Goal: Go to known website: Go to known website

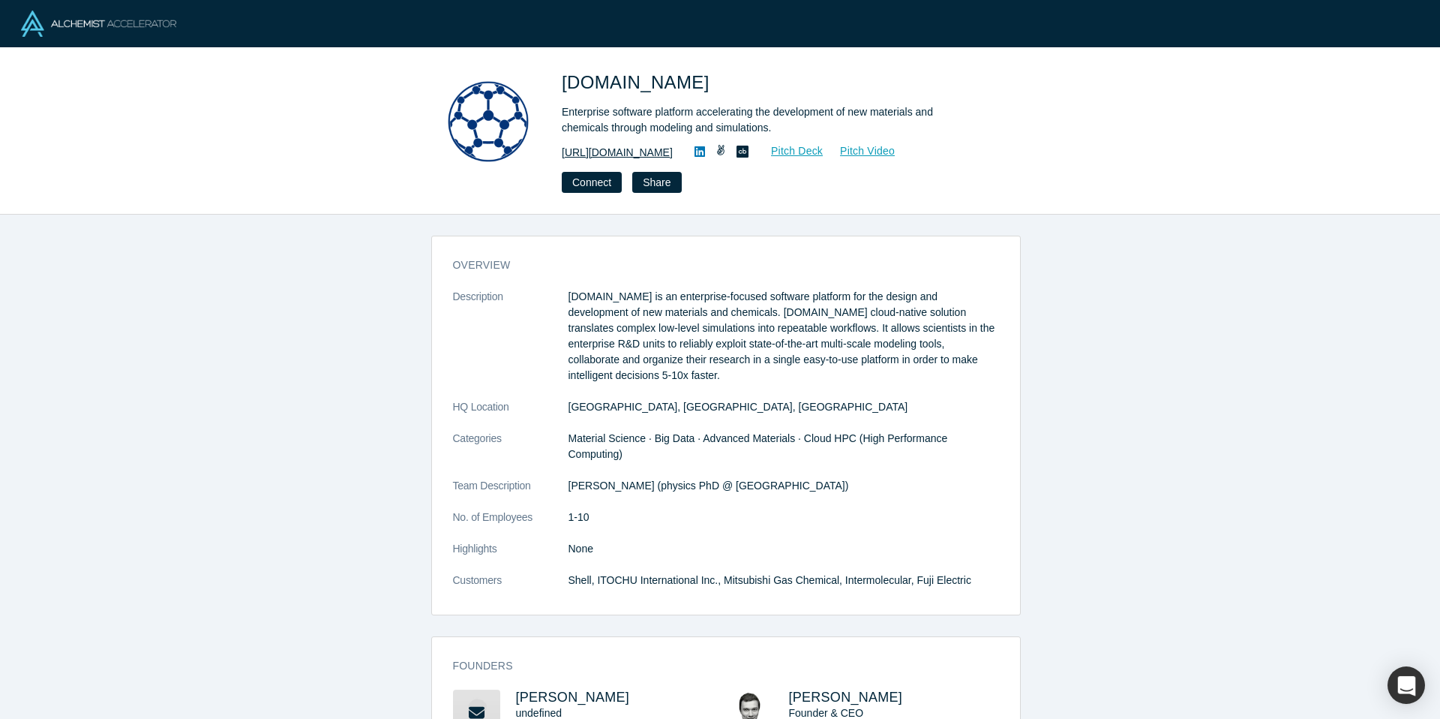
click at [624, 145] on link "[URL][DOMAIN_NAME]" at bounding box center [617, 153] width 111 height 16
